Goal: Information Seeking & Learning: Learn about a topic

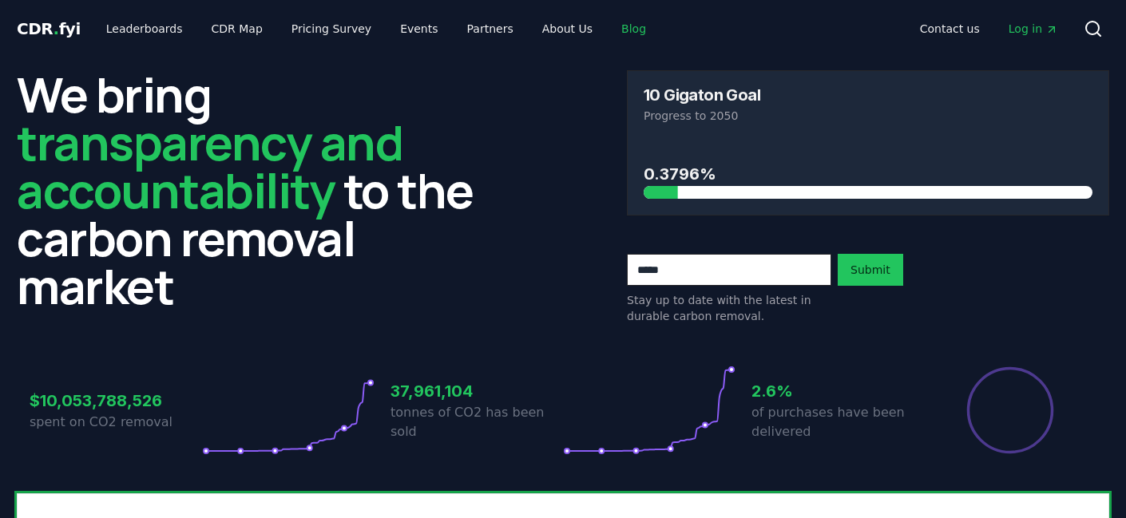
click at [614, 24] on link "Blog" at bounding box center [634, 28] width 50 height 29
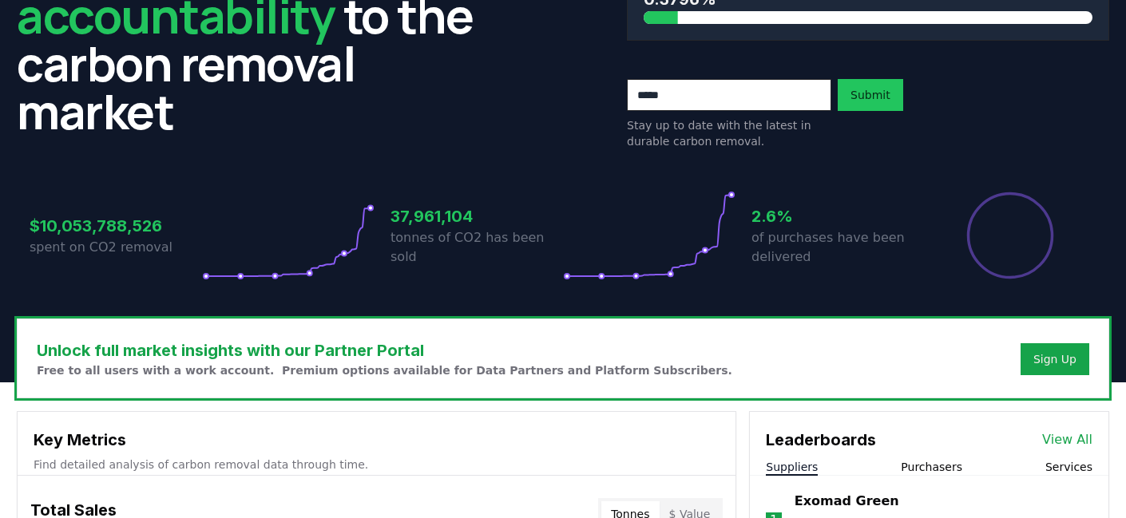
scroll to position [260, 0]
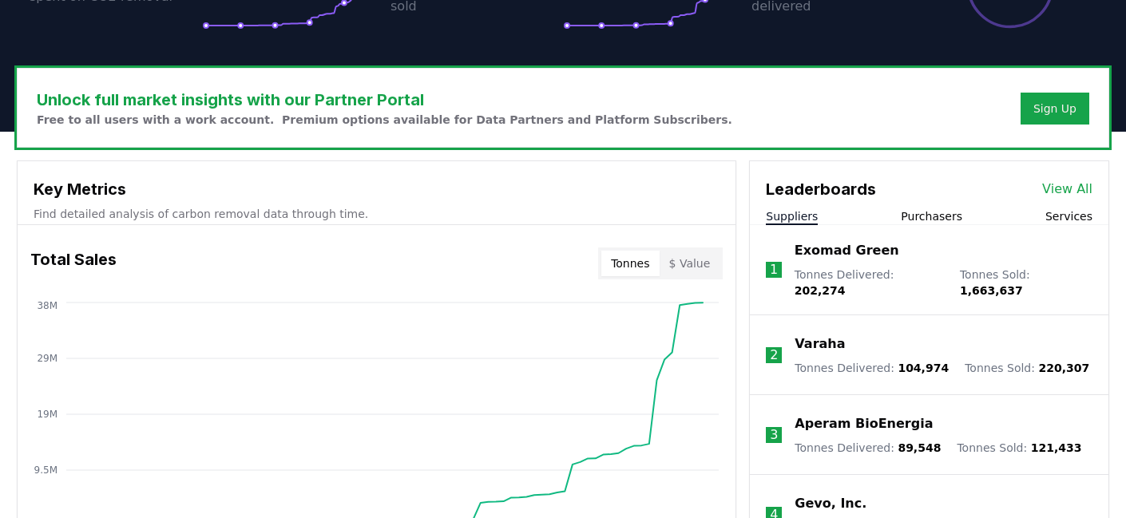
scroll to position [423, 0]
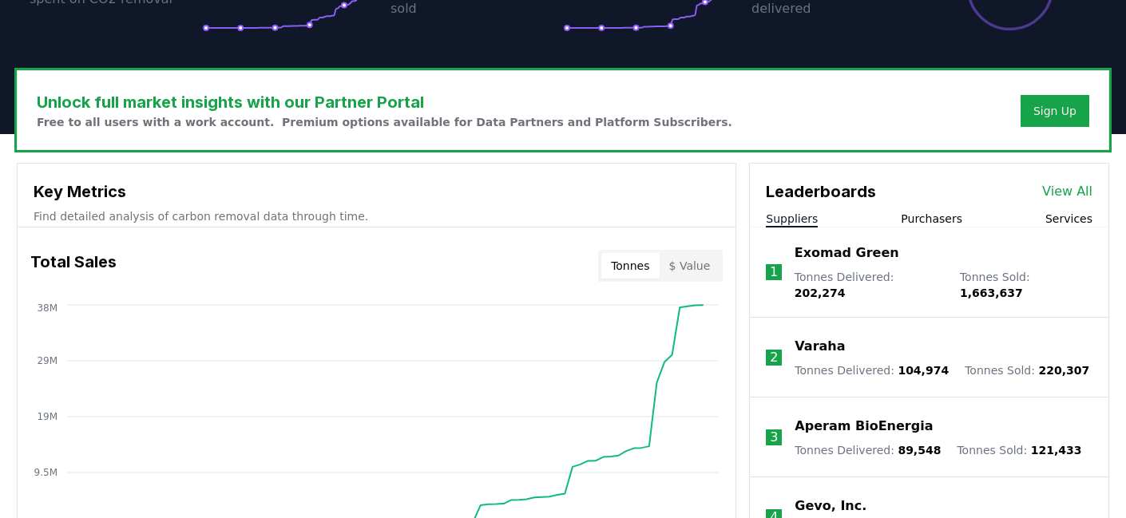
click at [951, 218] on button "Purchasers" at bounding box center [932, 219] width 62 height 16
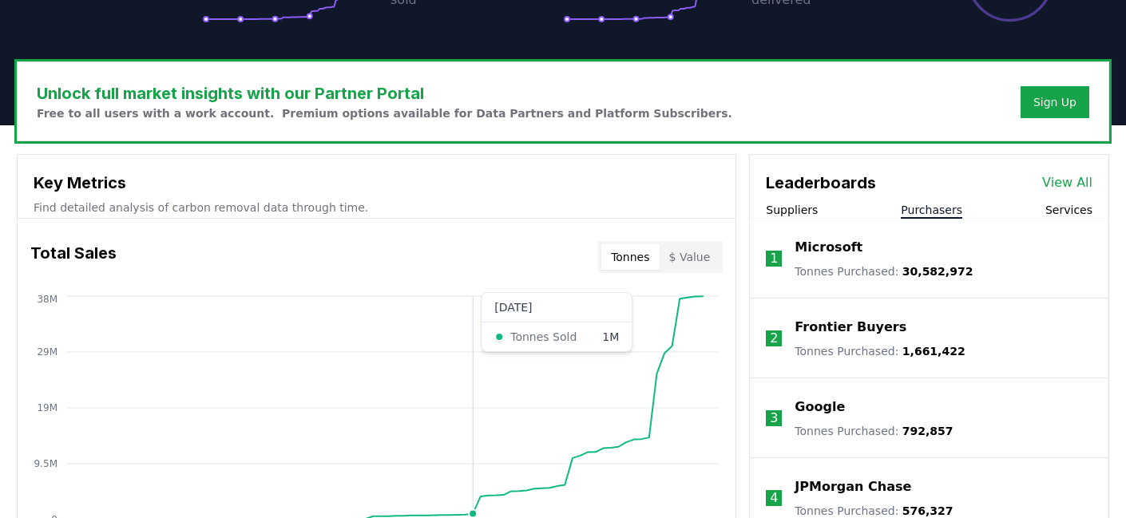
scroll to position [0, 0]
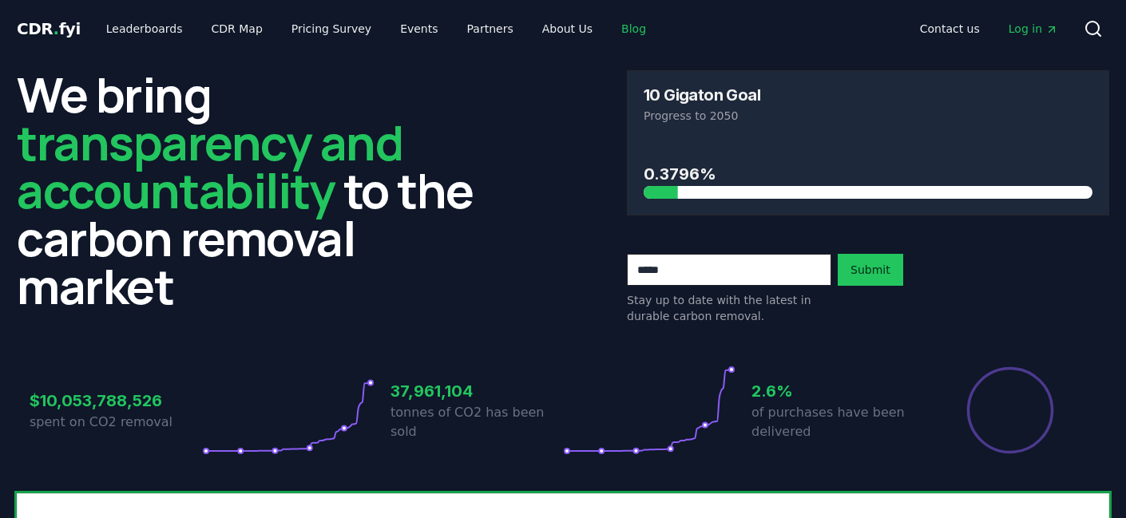
click at [618, 33] on link "Blog" at bounding box center [634, 28] width 50 height 29
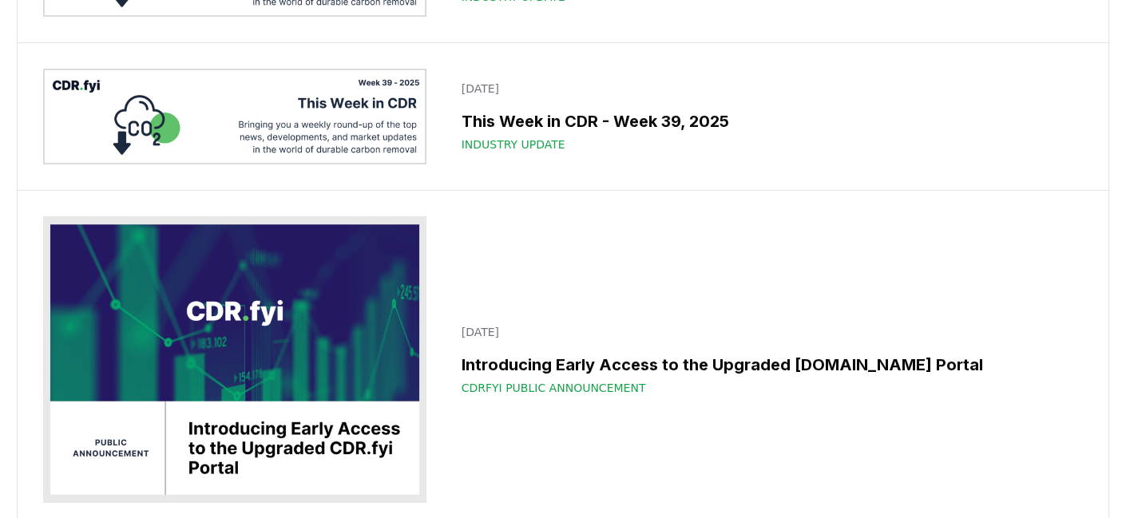
click at [576, 236] on div "[DATE] Introducing Early Access to the Upgraded [DOMAIN_NAME] Portal CDRfyi Pub…" at bounding box center [563, 360] width 1091 height 339
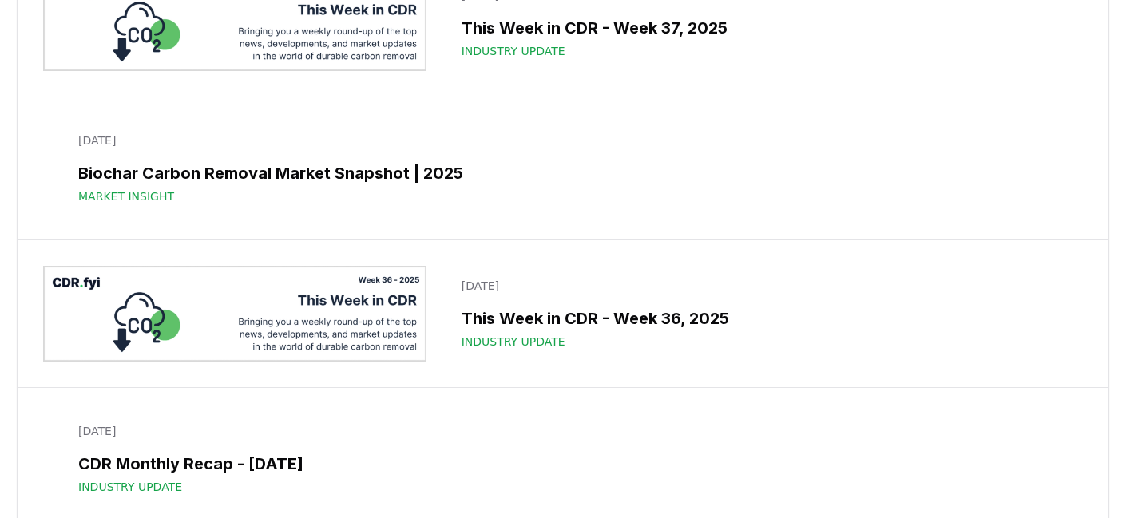
scroll to position [1344, 0]
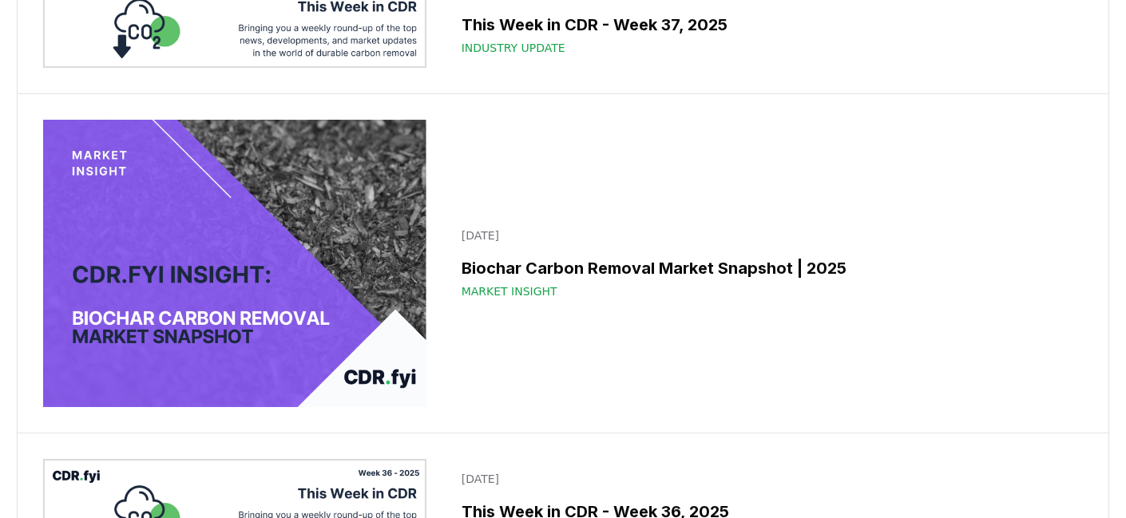
click at [282, 290] on img at bounding box center [234, 264] width 383 height 288
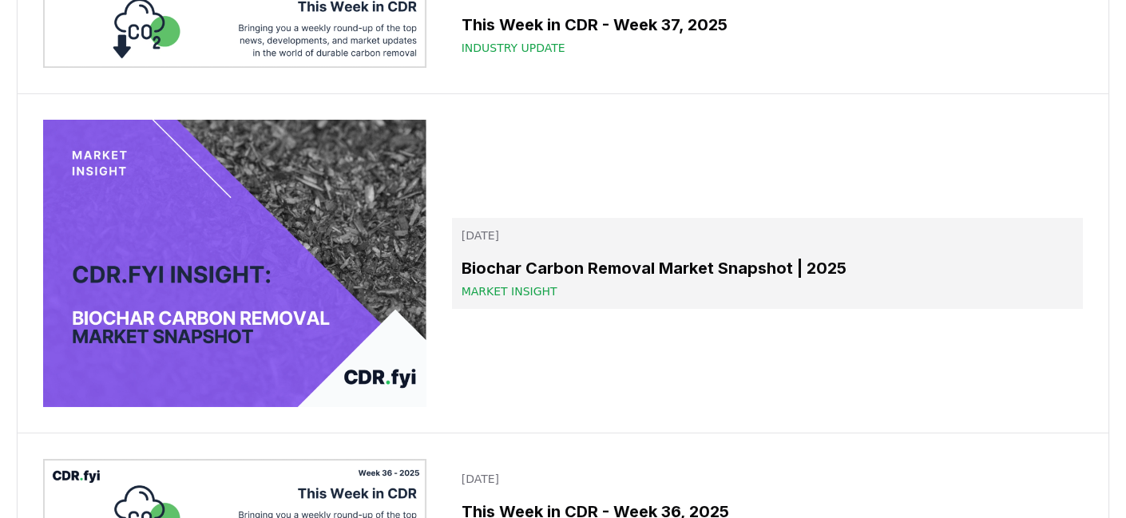
click at [547, 269] on h3 "Biochar Carbon Removal Market Snapshot | 2025" at bounding box center [768, 268] width 612 height 24
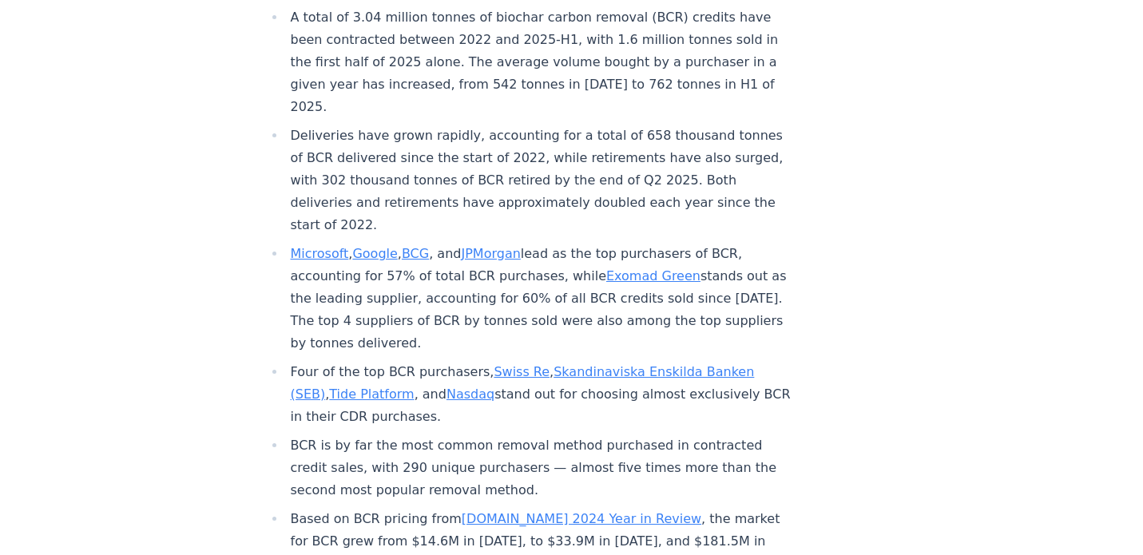
scroll to position [788, 0]
